Goal: Find specific page/section

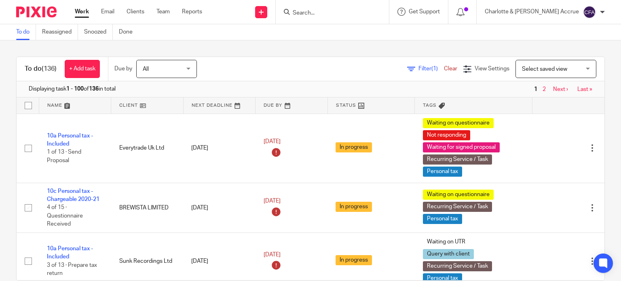
scroll to position [809, 0]
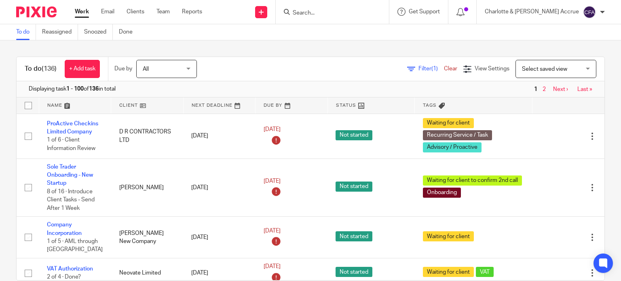
click at [15, 51] on div "To do (136) + Add task Due by All All [DATE] [DATE] This week Next week This mo…" at bounding box center [310, 160] width 621 height 241
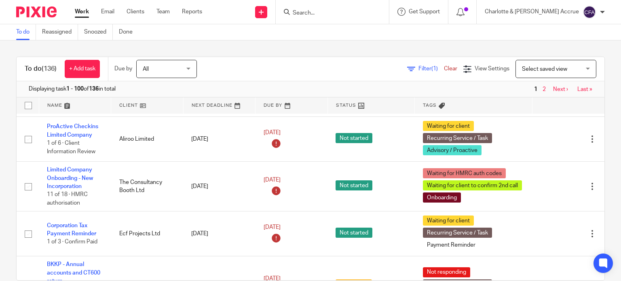
scroll to position [566, 0]
click at [341, 3] on div at bounding box center [332, 12] width 113 height 24
click at [338, 11] on input "Search" at bounding box center [328, 13] width 73 height 7
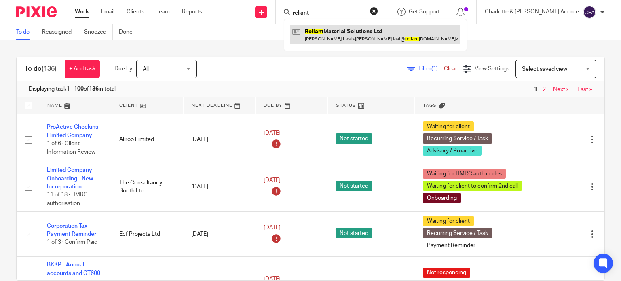
type input "reliant"
click at [353, 30] on link at bounding box center [375, 34] width 170 height 19
